Goal: Transaction & Acquisition: Purchase product/service

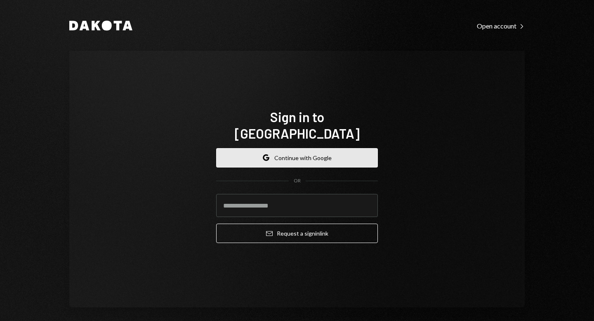
click at [299, 154] on button "Google Continue with Google" at bounding box center [297, 157] width 162 height 19
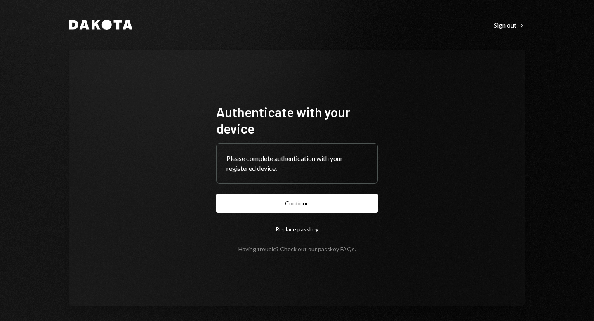
click at [304, 207] on button "Continue" at bounding box center [297, 203] width 162 height 19
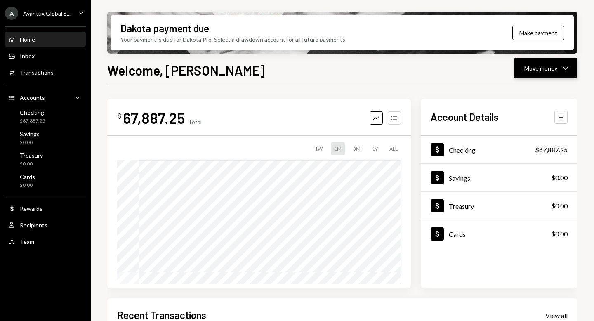
click at [553, 69] on div "Move money" at bounding box center [541, 68] width 33 height 9
click at [522, 90] on div "Send" at bounding box center [539, 93] width 60 height 9
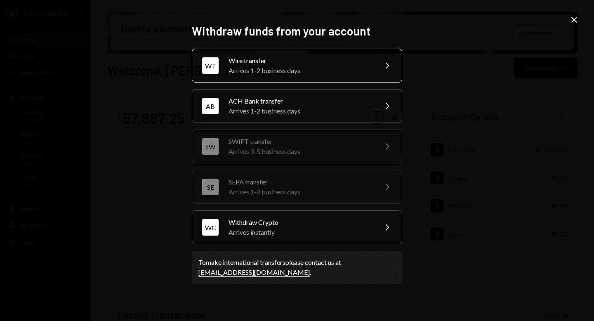
click at [265, 64] on div "Wire transfer" at bounding box center [301, 61] width 144 height 10
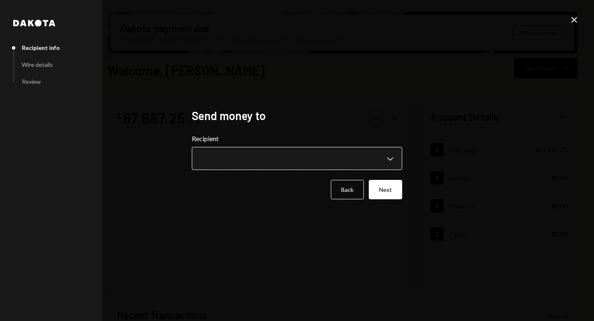
click at [269, 149] on body "A Avantux Global S... Caret Down Home Home Inbox Inbox Activities Transactions …" at bounding box center [297, 160] width 594 height 321
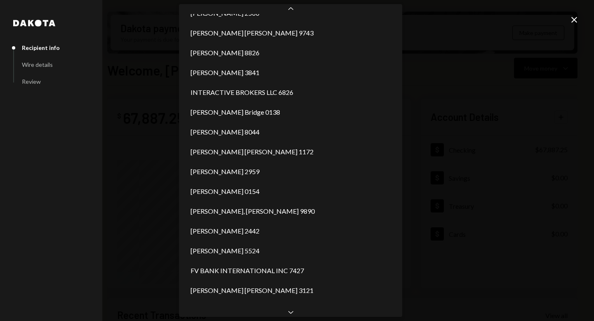
scroll to position [489, 0]
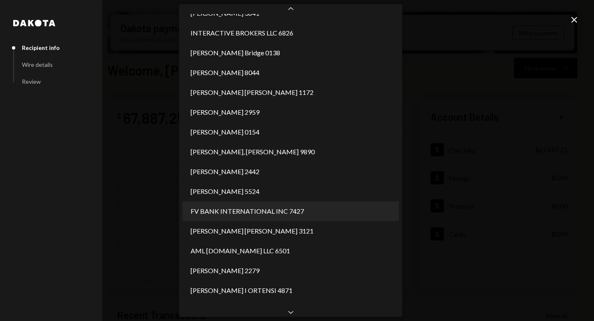
select select "**********"
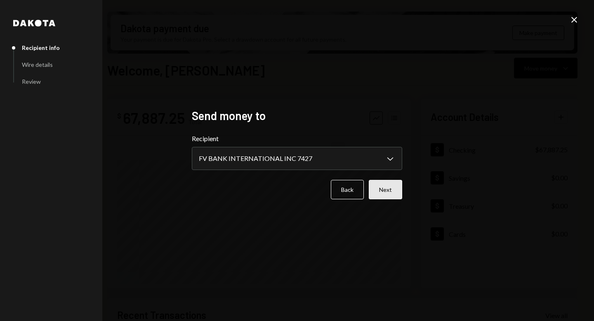
click at [390, 182] on button "Next" at bounding box center [385, 189] width 33 height 19
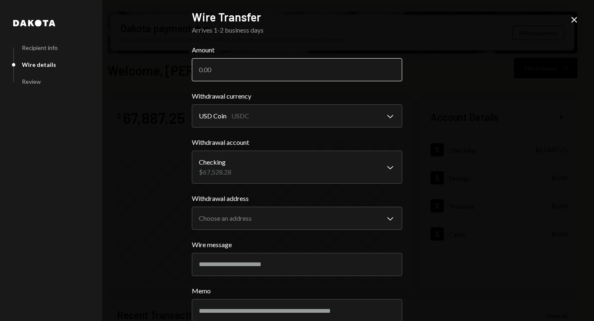
click at [229, 73] on input "Amount" at bounding box center [297, 69] width 210 height 23
drag, startPoint x: 207, startPoint y: 70, endPoint x: 222, endPoint y: 72, distance: 15.5
click at [222, 72] on input "60550" at bounding box center [297, 69] width 210 height 23
click at [230, 73] on input "60550" at bounding box center [297, 69] width 210 height 23
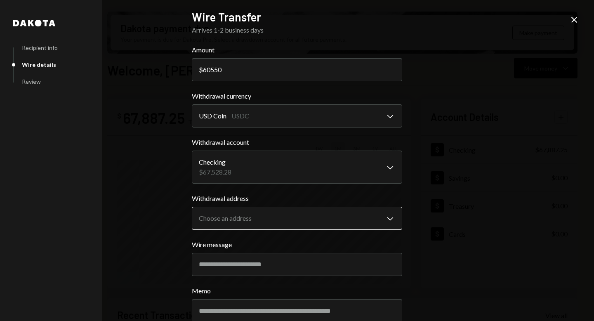
type input "60550"
click at [282, 215] on body "A Avantux Global S... Caret Down Home Home Inbox Inbox Activities Transactions …" at bounding box center [297, 160] width 594 height 321
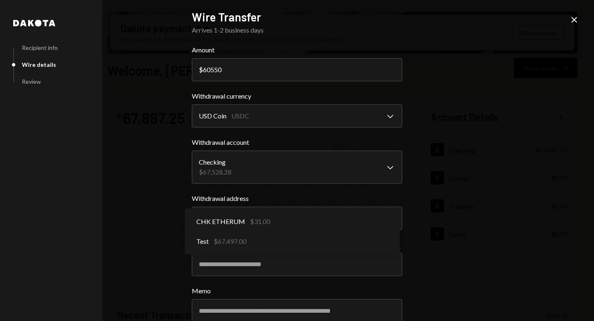
select select "**********"
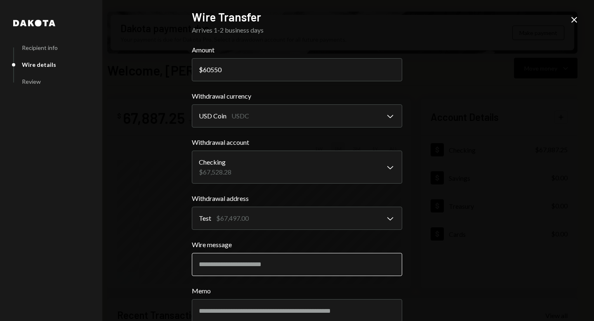
click at [238, 263] on input "Wire message" at bounding box center [297, 264] width 210 height 23
type input "**********"
click at [447, 146] on div "**********" at bounding box center [297, 160] width 594 height 321
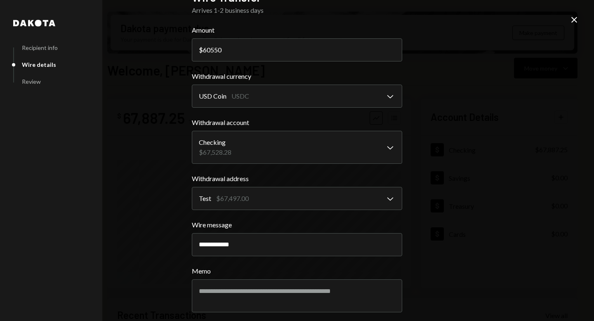
scroll to position [53, 0]
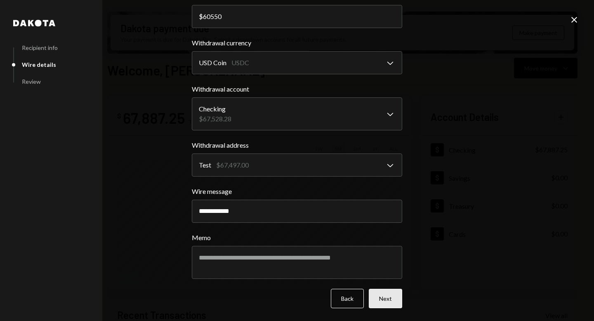
click at [386, 300] on button "Next" at bounding box center [385, 298] width 33 height 19
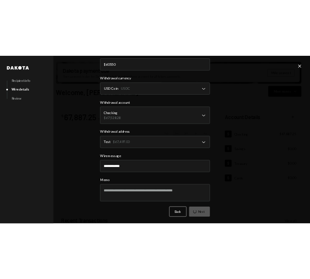
scroll to position [0, 0]
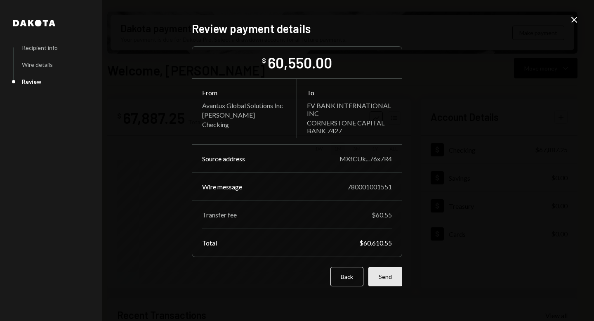
click at [388, 278] on button "Send" at bounding box center [386, 276] width 34 height 19
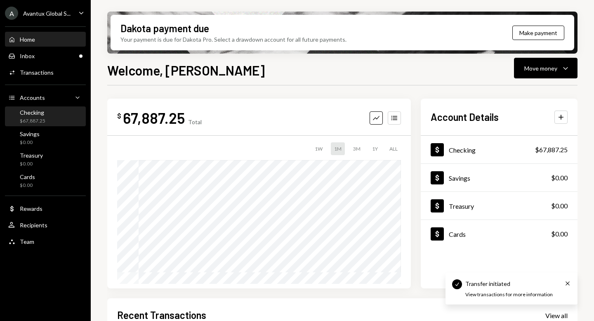
click at [37, 122] on div "$67,887.25" at bounding box center [33, 121] width 26 height 7
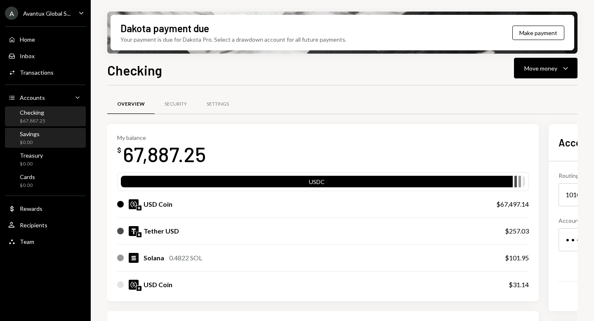
click at [40, 144] on div "Savings $0.00" at bounding box center [45, 138] width 74 height 16
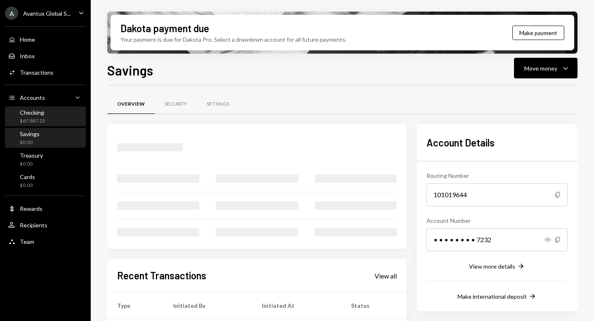
click at [34, 122] on div "$67,887.25" at bounding box center [33, 121] width 26 height 7
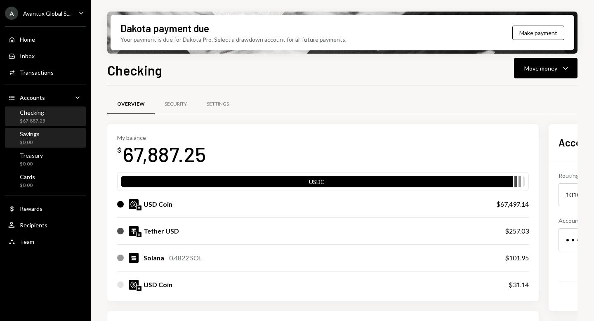
click at [34, 142] on div "$0.00" at bounding box center [30, 142] width 20 height 7
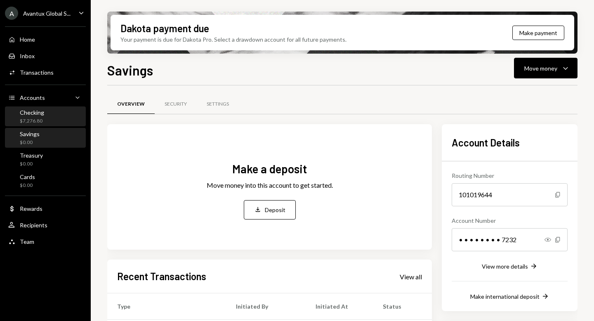
click at [35, 117] on div "Checking $7,276.80" at bounding box center [32, 117] width 24 height 16
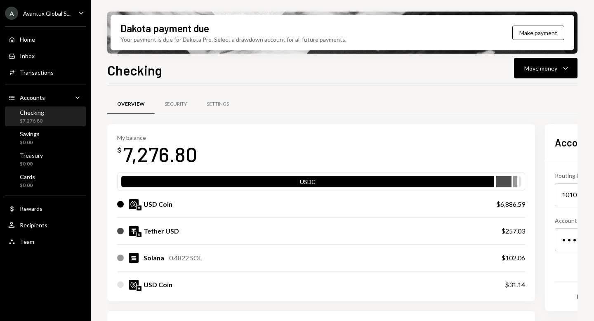
click at [31, 13] on div "Avantux Global S..." at bounding box center [46, 13] width 47 height 7
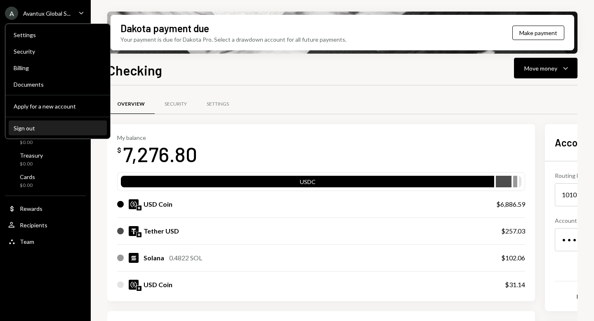
click at [38, 133] on button "Sign out" at bounding box center [58, 128] width 98 height 15
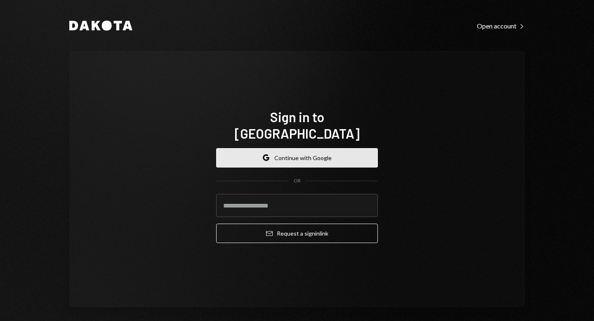
click at [292, 152] on button "Google Continue with Google" at bounding box center [297, 157] width 162 height 19
